Goal: Task Accomplishment & Management: Manage account settings

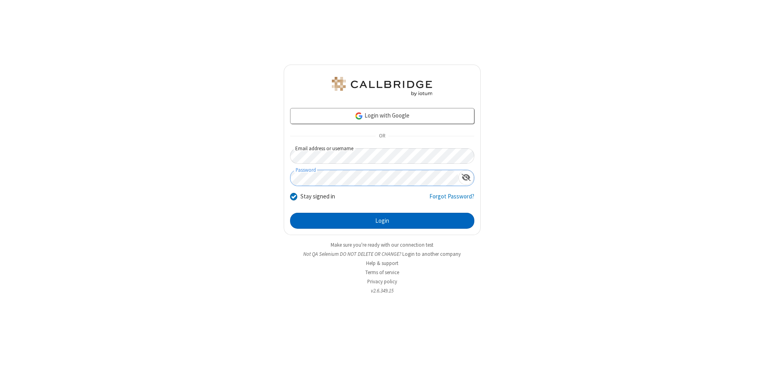
click at [382, 220] on button "Login" at bounding box center [382, 221] width 184 height 16
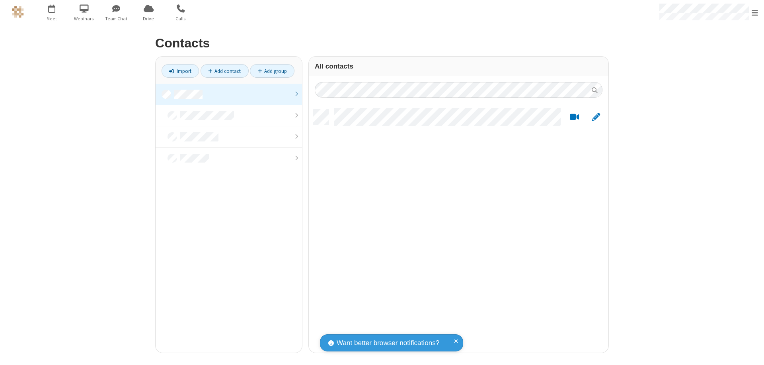
scroll to position [243, 294]
click at [229, 94] on link at bounding box center [229, 94] width 146 height 21
click at [224, 71] on link "Add contact" at bounding box center [225, 71] width 48 height 14
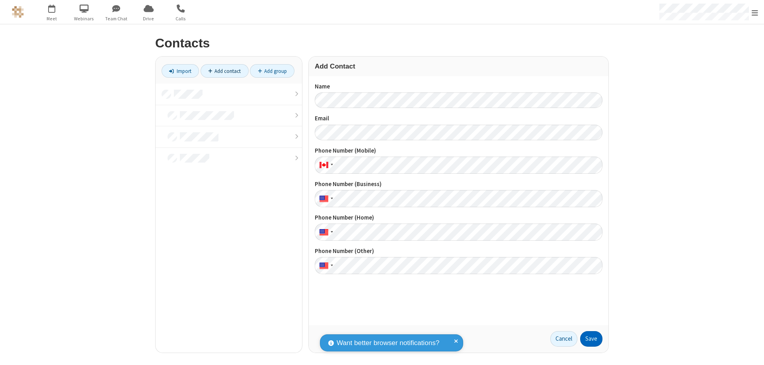
click at [591, 338] on button "Save" at bounding box center [591, 339] width 22 height 16
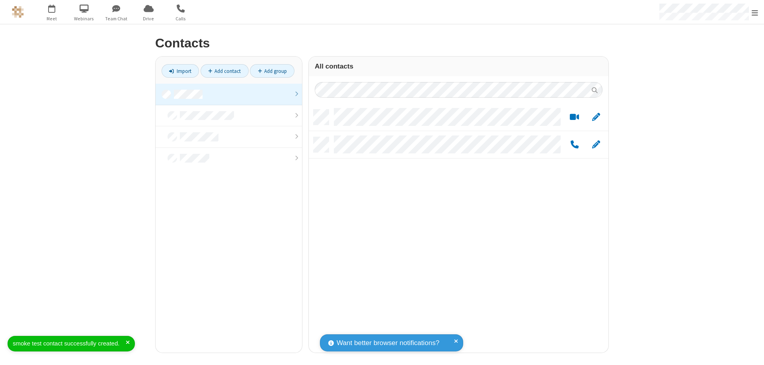
scroll to position [243, 294]
